Goal: Information Seeking & Learning: Learn about a topic

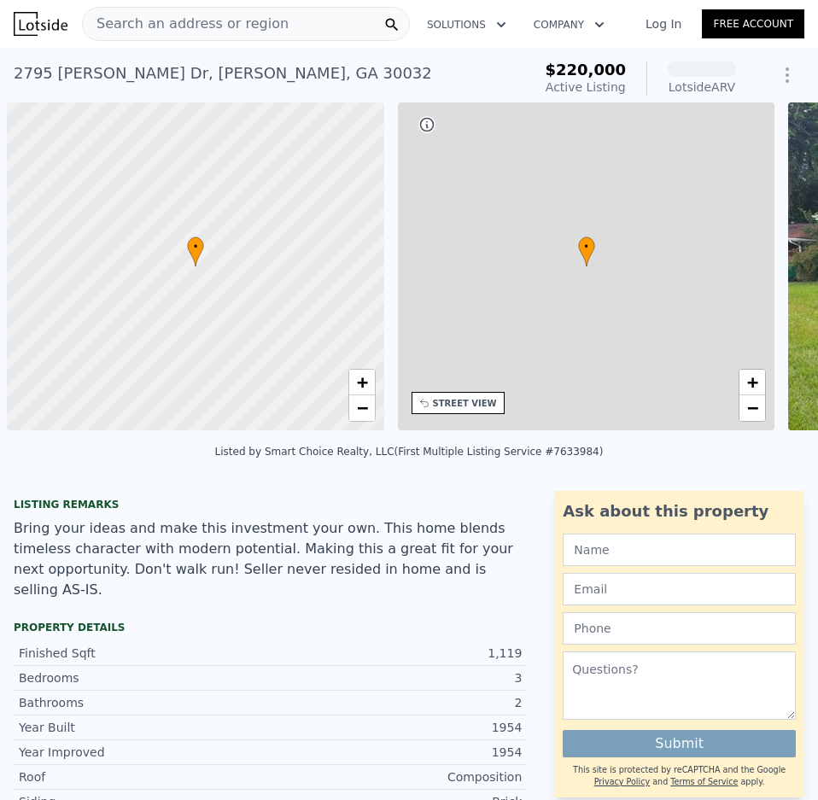
scroll to position [0, 7]
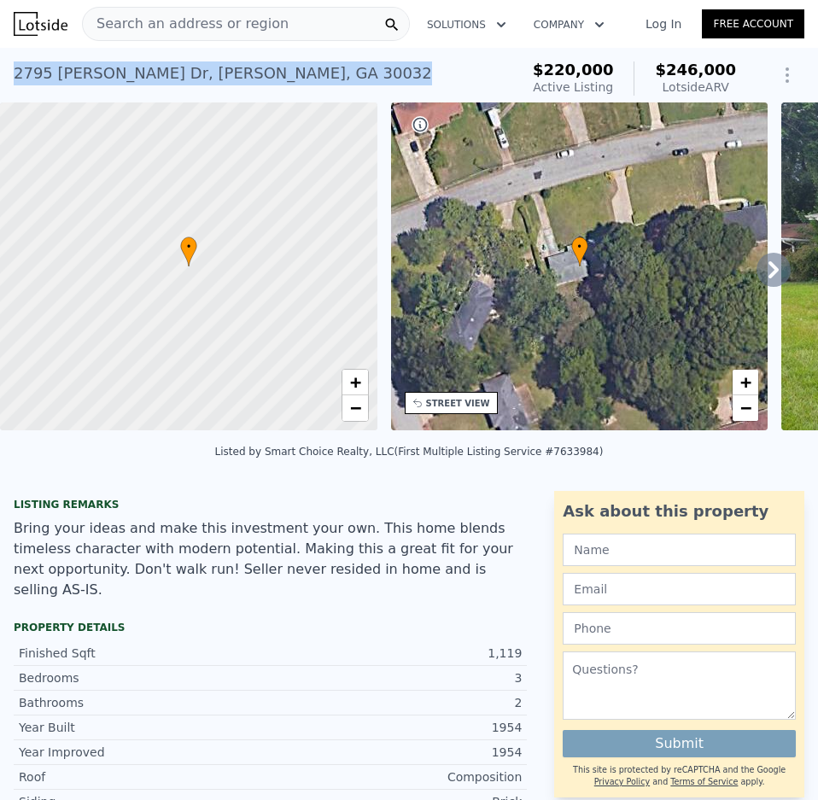
drag, startPoint x: 13, startPoint y: 77, endPoint x: 312, endPoint y: 67, distance: 299.0
click at [312, 67] on div "[STREET_ADDRESS][PERSON_NAME][PERSON_NAME] Active at $220k (~ARV $246k ) $220,0…" at bounding box center [409, 75] width 818 height 55
copy div "[STREET_ADDRESS][PERSON_NAME][PERSON_NAME]"
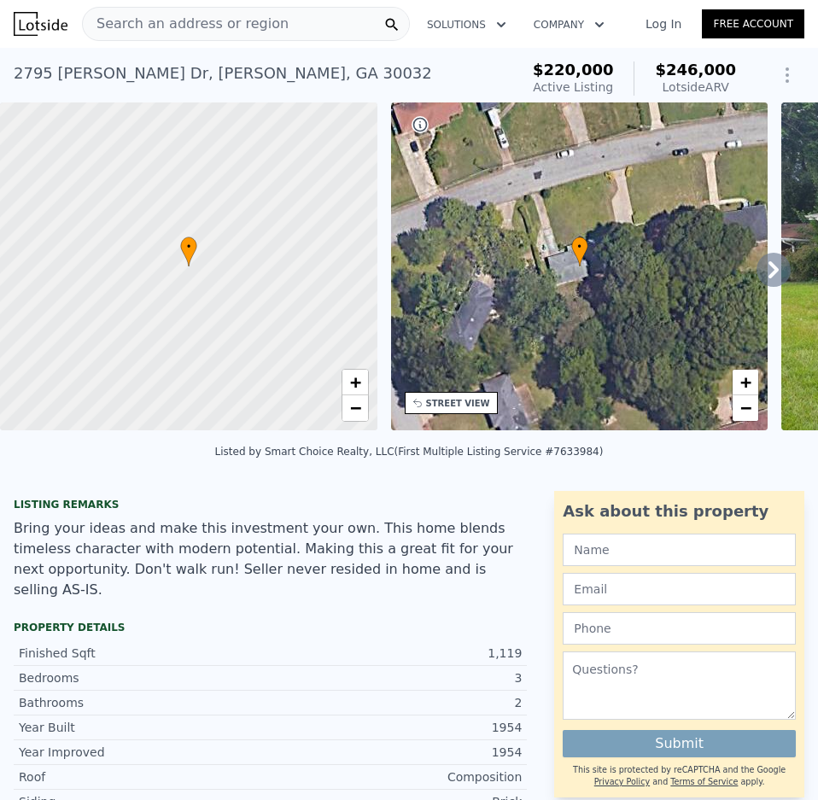
click at [224, 24] on span "Search an address or region" at bounding box center [186, 24] width 206 height 20
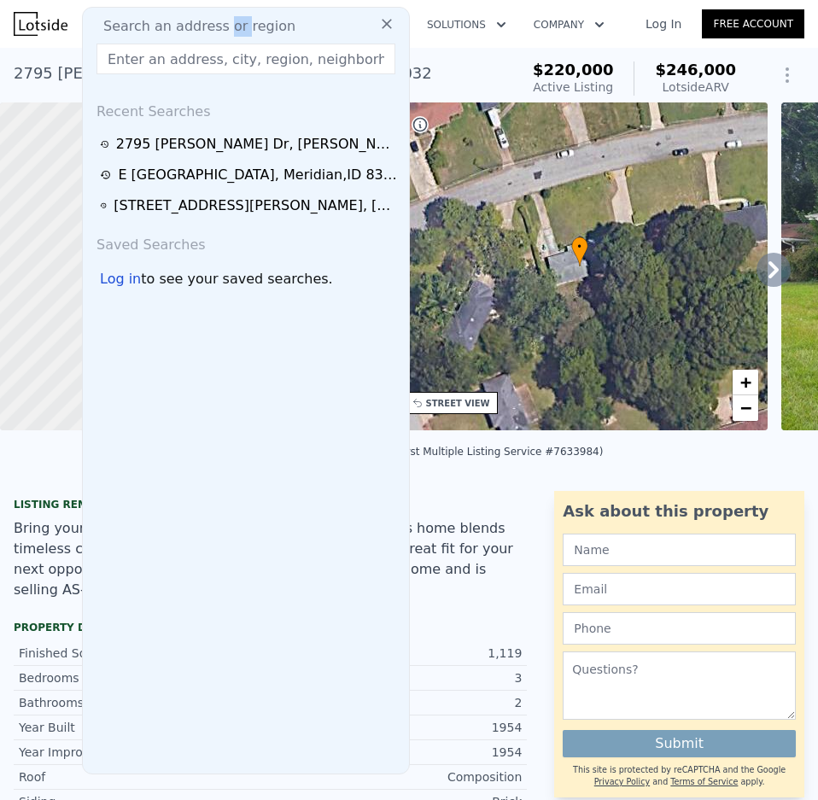
click at [224, 24] on span "Search an address or region" at bounding box center [193, 26] width 206 height 20
click at [171, 59] on input "text" at bounding box center [245, 59] width 299 height 31
paste input "[STREET_ADDRESS]"
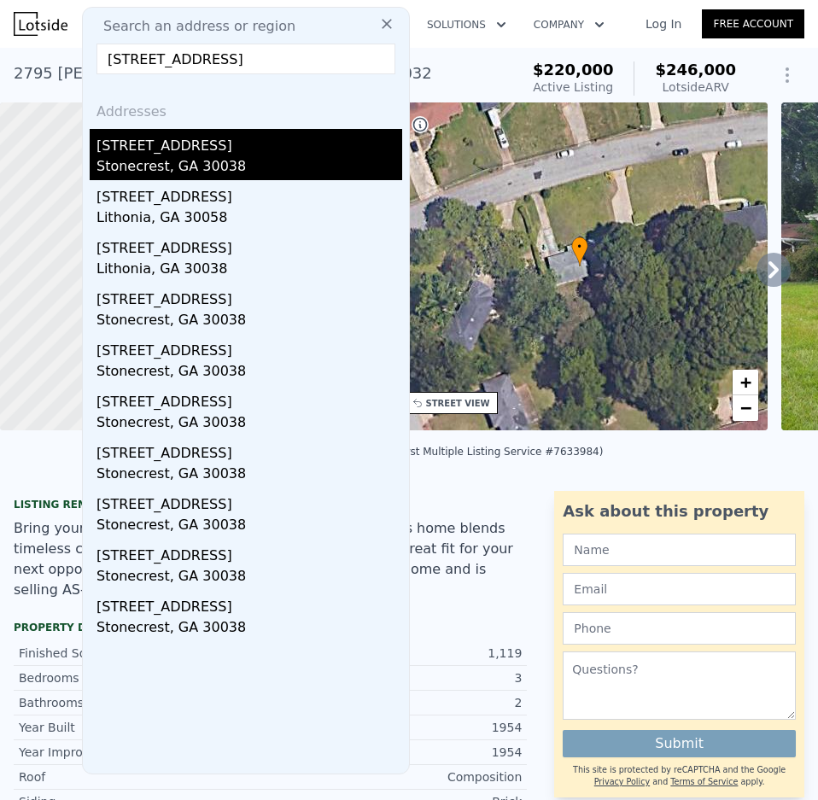
type input "[STREET_ADDRESS]"
click at [154, 166] on div "Stonecrest, GA 30038" at bounding box center [249, 168] width 306 height 24
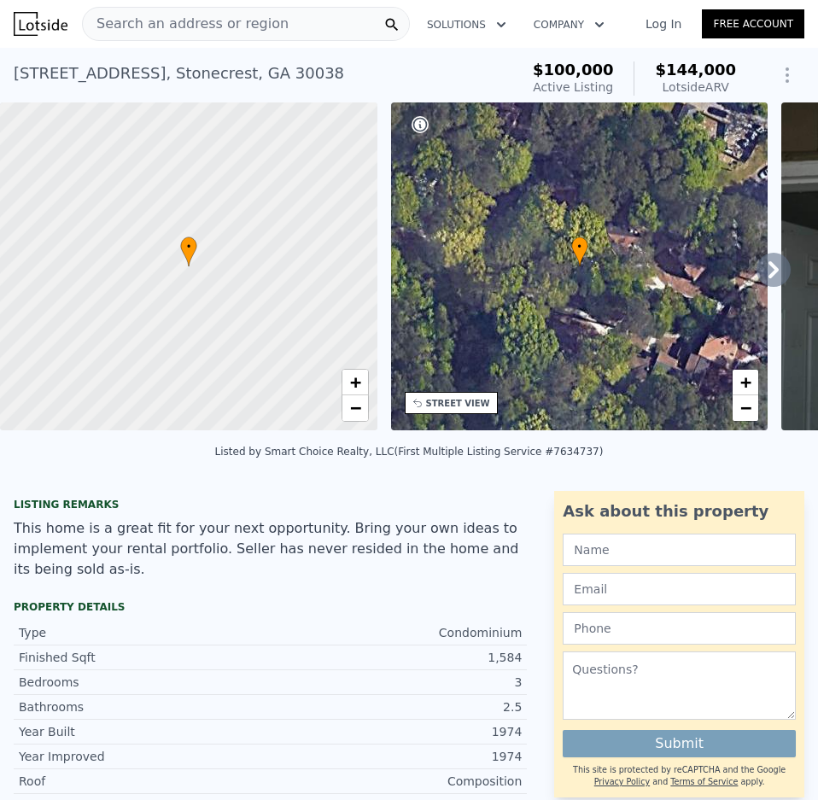
click at [313, 73] on div "[STREET_ADDRESS] Active at $100k (~ARV $144k )" at bounding box center [263, 79] width 499 height 48
click at [244, 18] on span "Search an address or region" at bounding box center [186, 24] width 206 height 20
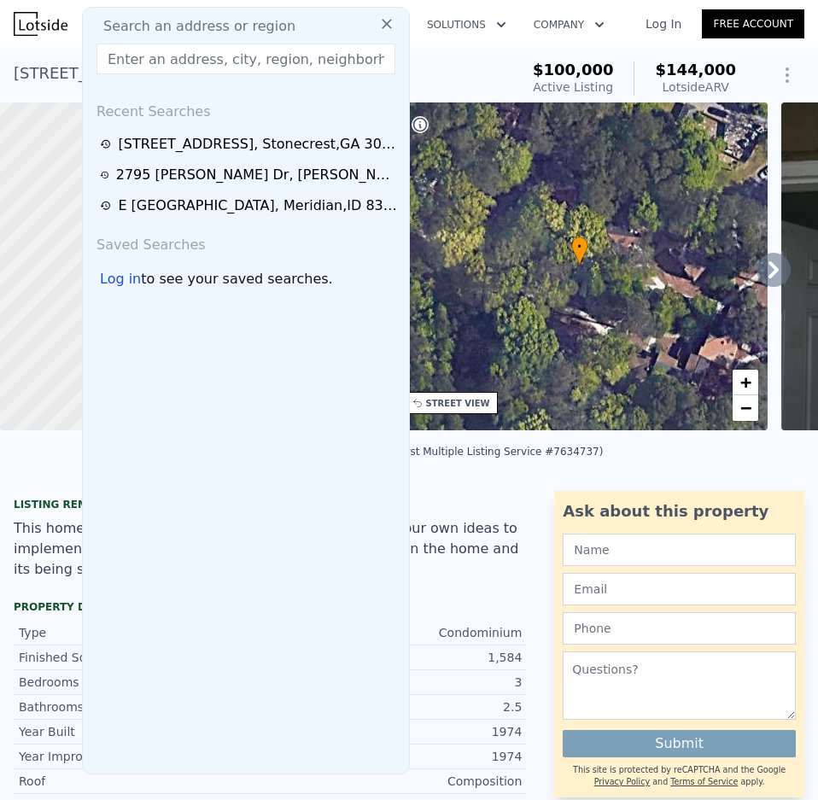
click at [172, 56] on input "text" at bounding box center [245, 59] width 299 height 31
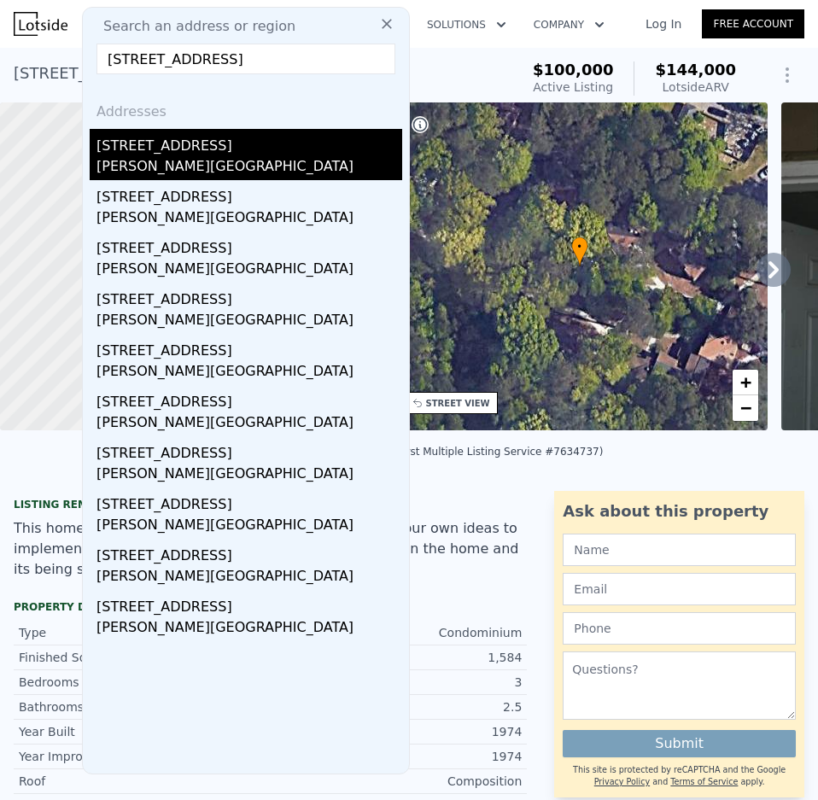
type input "[STREET_ADDRESS]"
click at [149, 172] on div "[PERSON_NAME][GEOGRAPHIC_DATA]" at bounding box center [249, 168] width 306 height 24
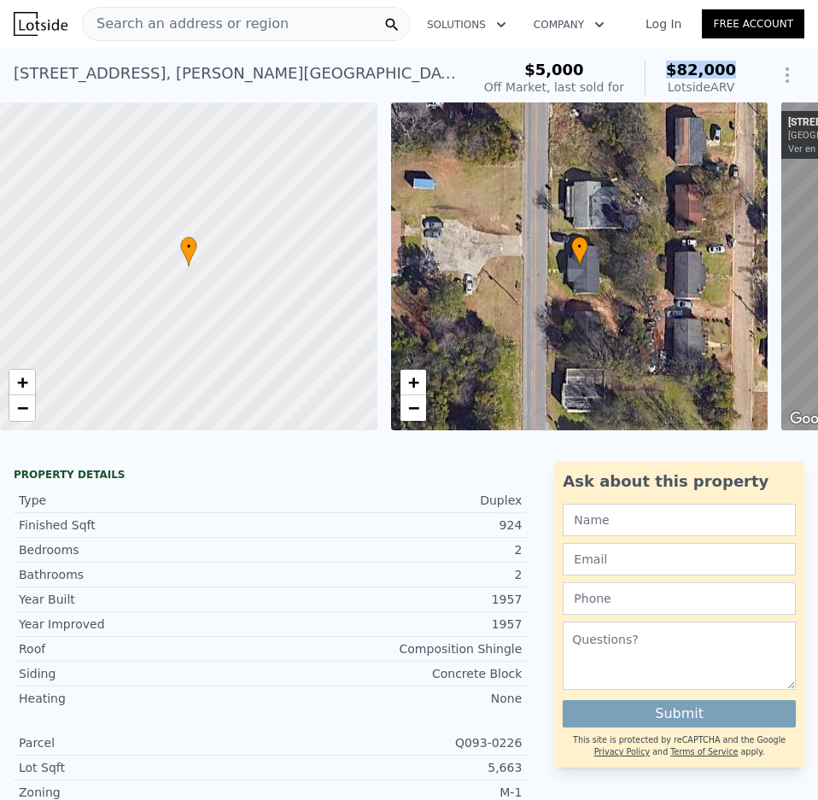
drag, startPoint x: 664, startPoint y: 71, endPoint x: 726, endPoint y: 64, distance: 61.9
click at [726, 64] on div "$5,000 Off Market, last sold for $82,000 Lotside ARV" at bounding box center [610, 79] width 266 height 48
